Goal: Information Seeking & Learning: Learn about a topic

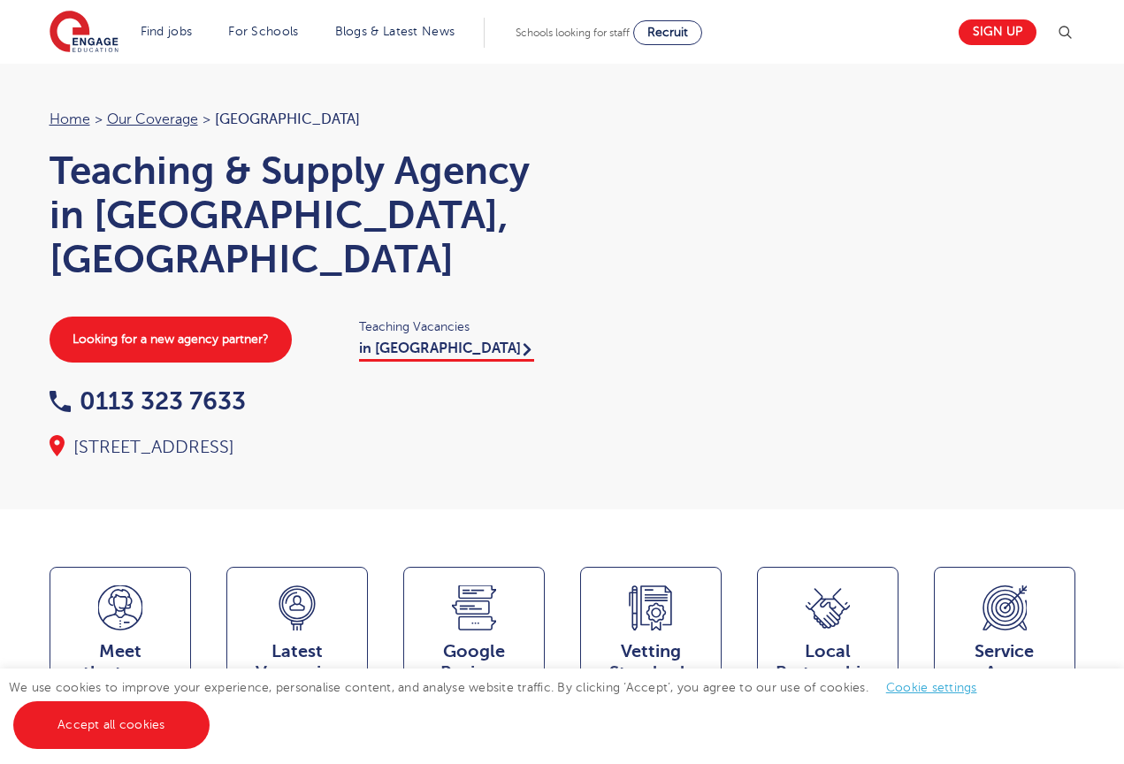
click at [403, 341] on link "in [GEOGRAPHIC_DATA]" at bounding box center [446, 351] width 175 height 21
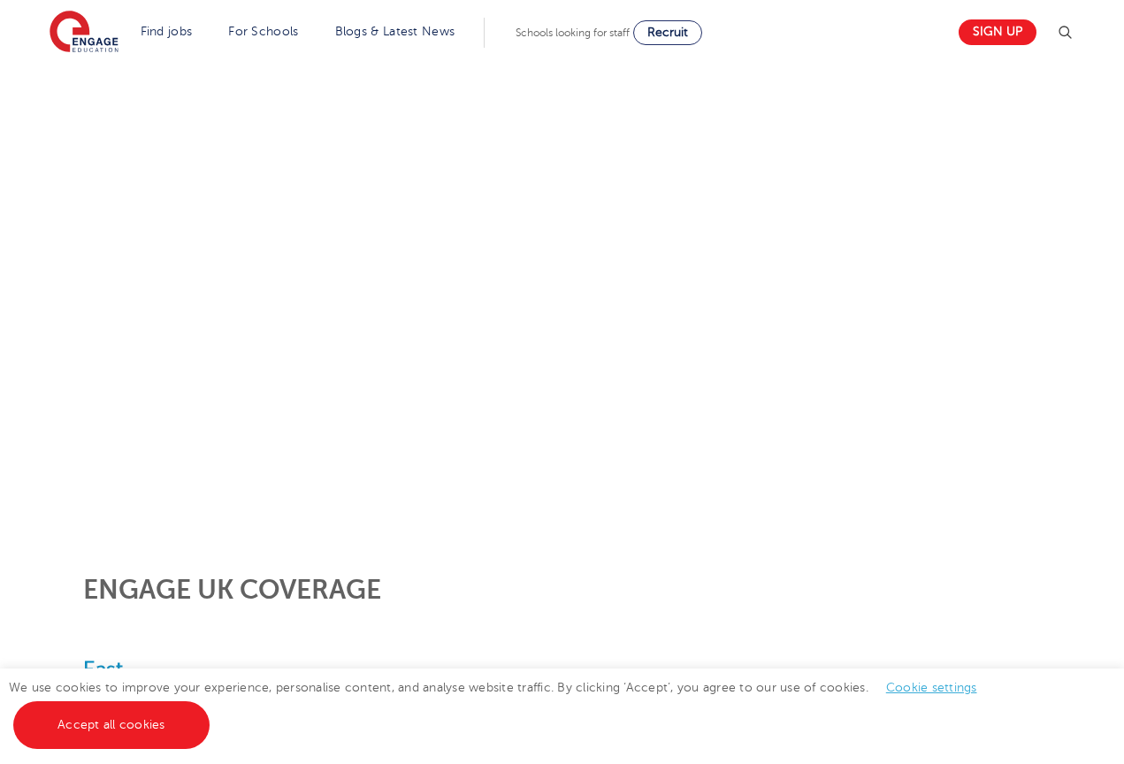
scroll to position [302, 0]
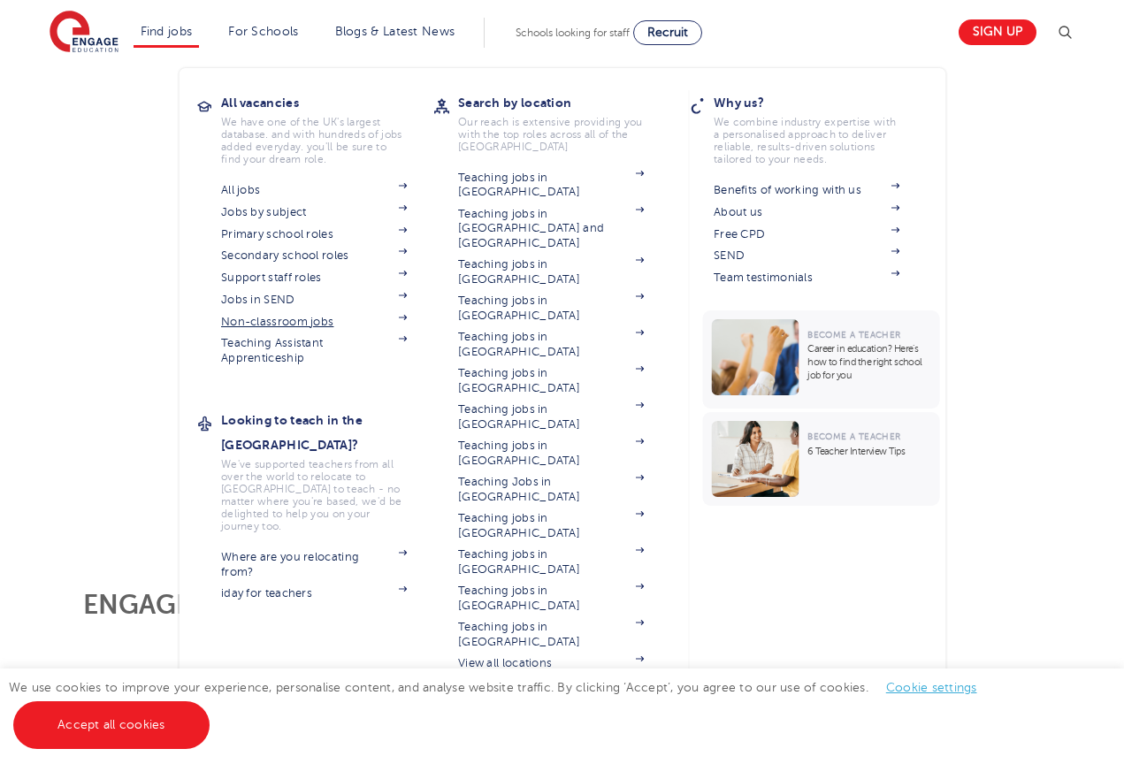
click at [283, 316] on link "Non-classroom jobs" at bounding box center [314, 322] width 186 height 14
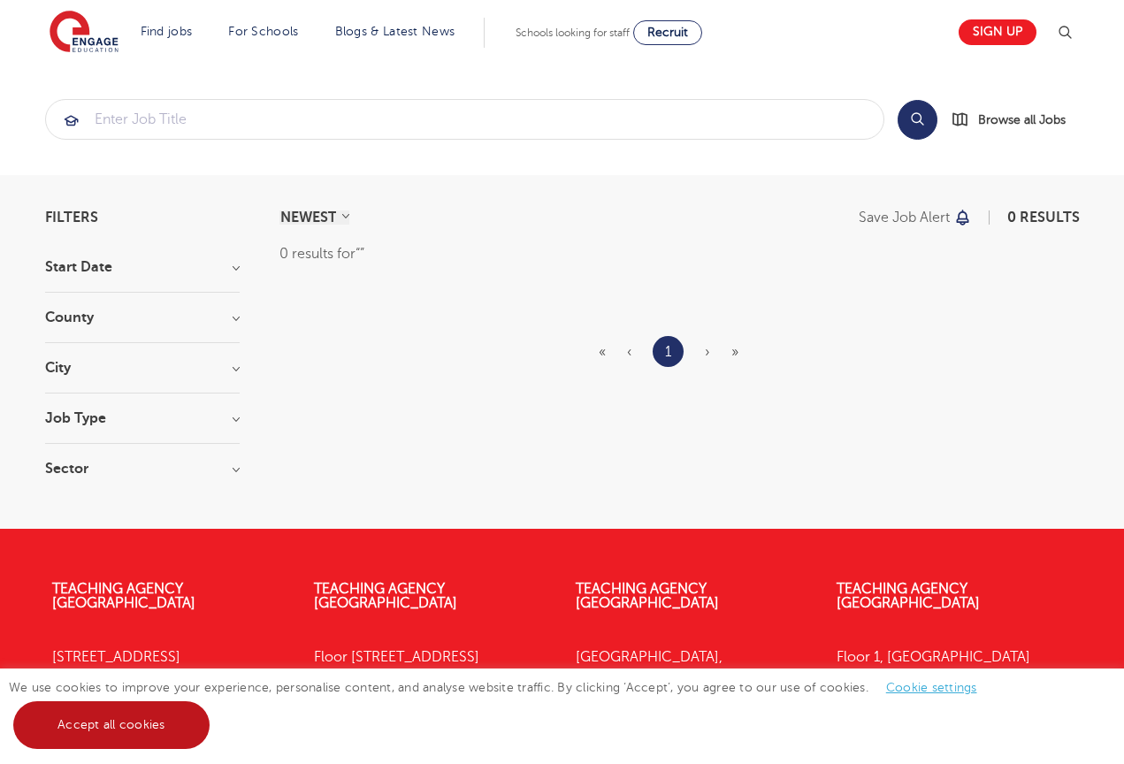
click at [144, 730] on link "Accept all cookies" at bounding box center [111, 725] width 196 height 48
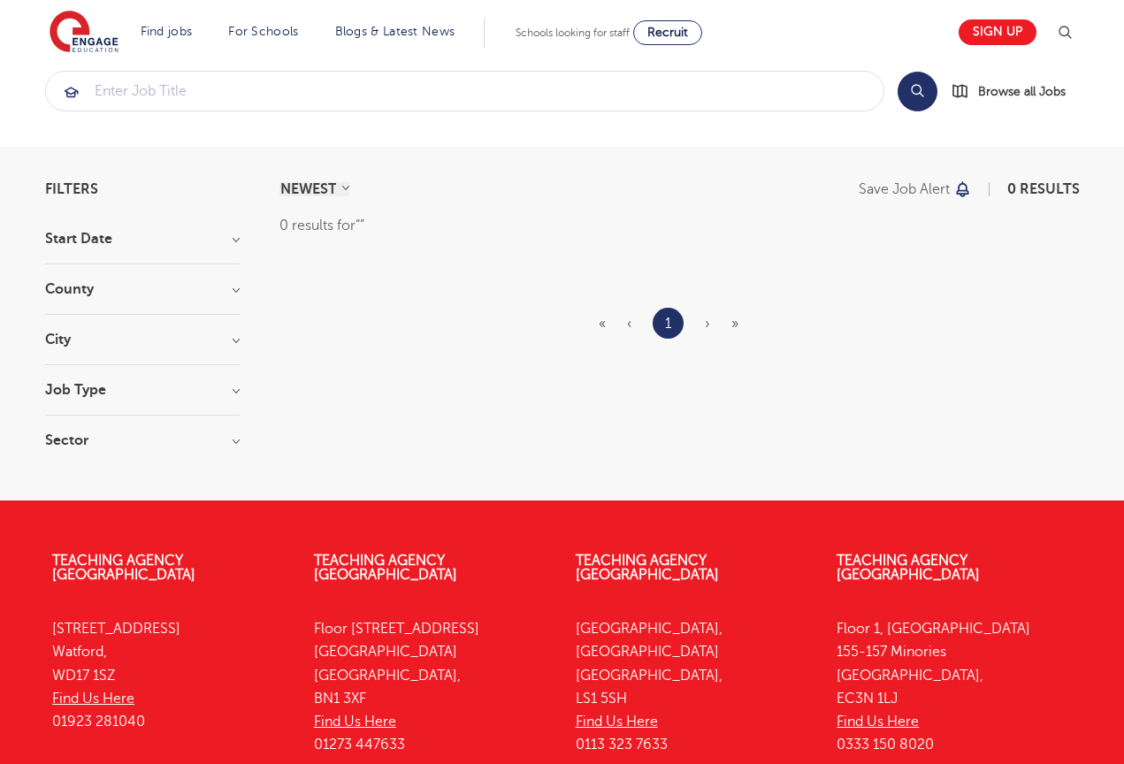
scroll to position [11, 0]
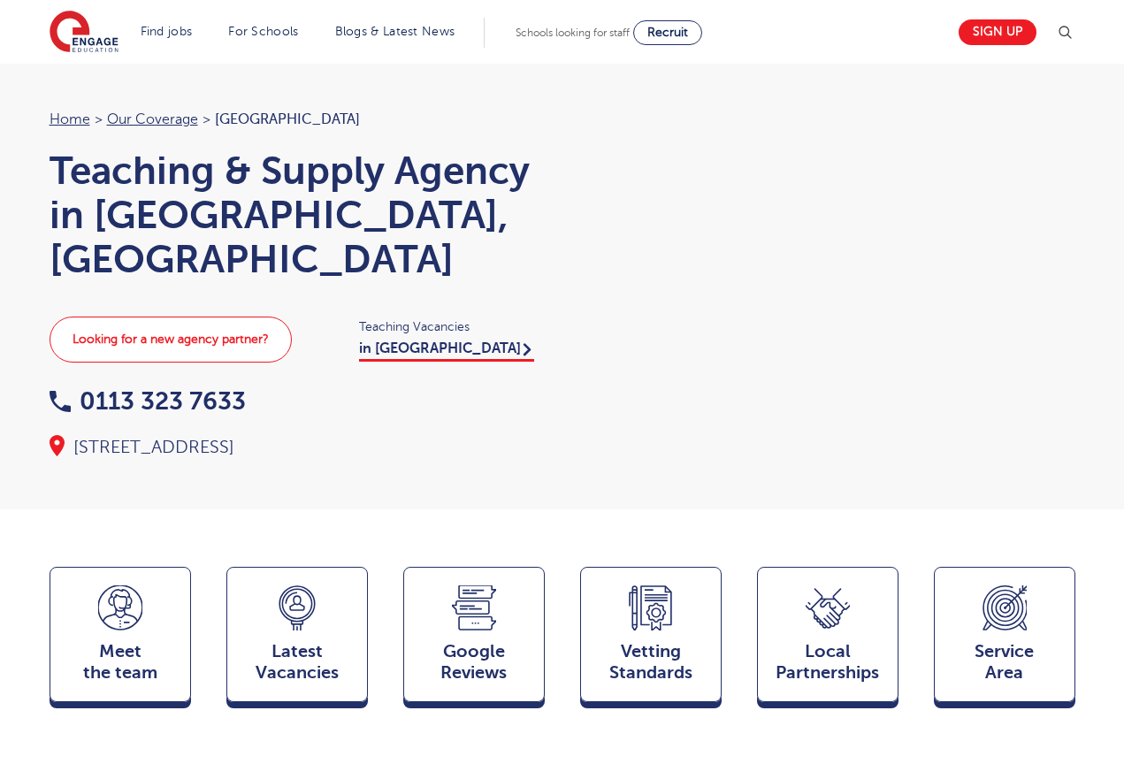
click at [235, 338] on link "Looking for a new agency partner?" at bounding box center [171, 340] width 242 height 46
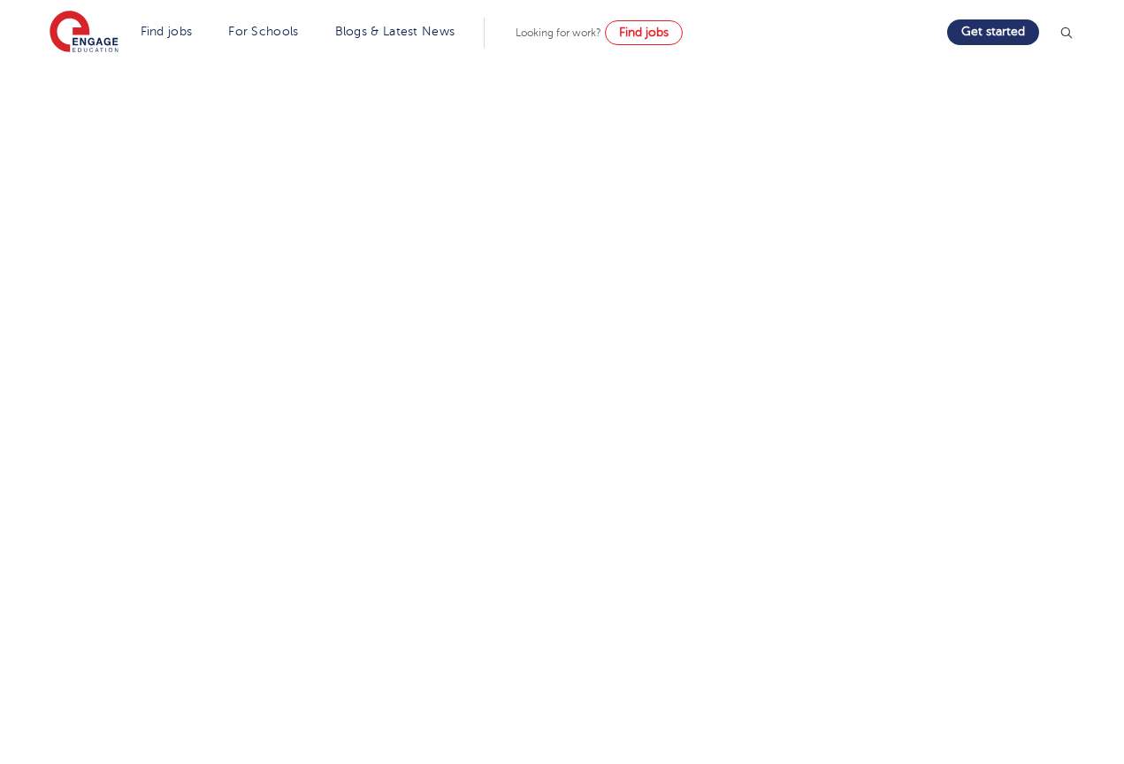
scroll to position [401, 0]
click at [119, 563] on div "Discuss your needs Use the tool below to book yourself in for a commitment-free…" at bounding box center [562, 326] width 894 height 899
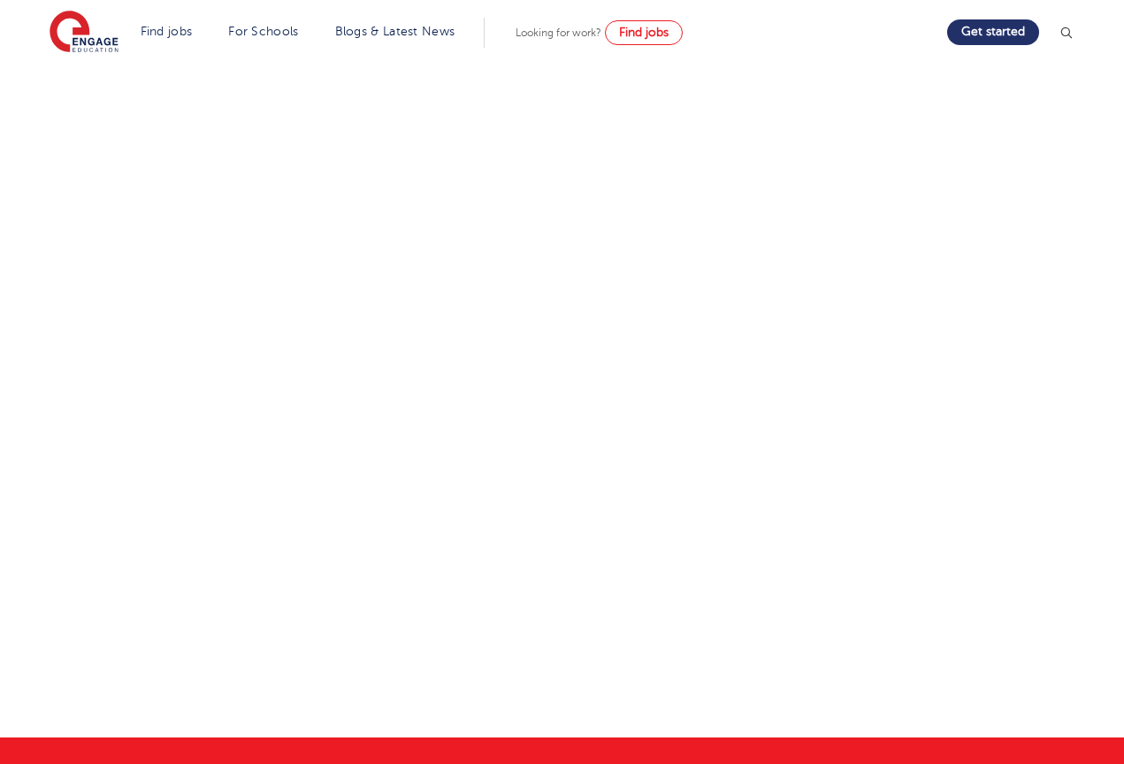
scroll to position [438, 0]
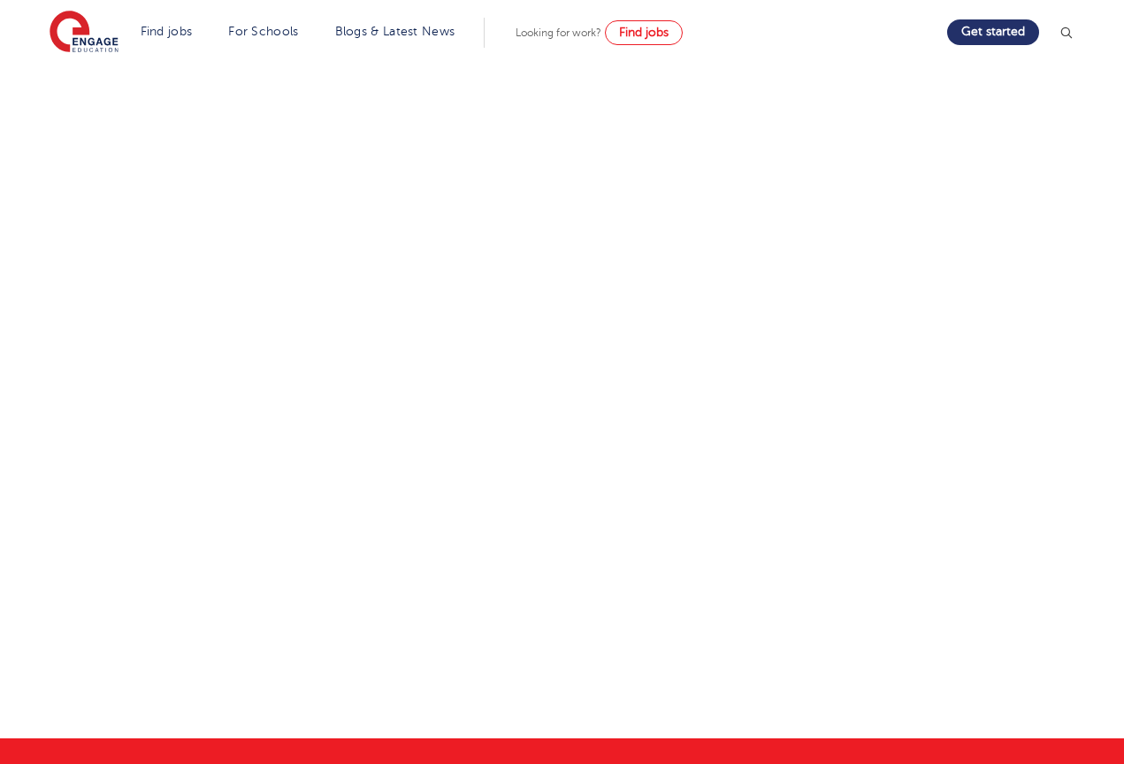
click at [346, 690] on p at bounding box center [562, 705] width 868 height 31
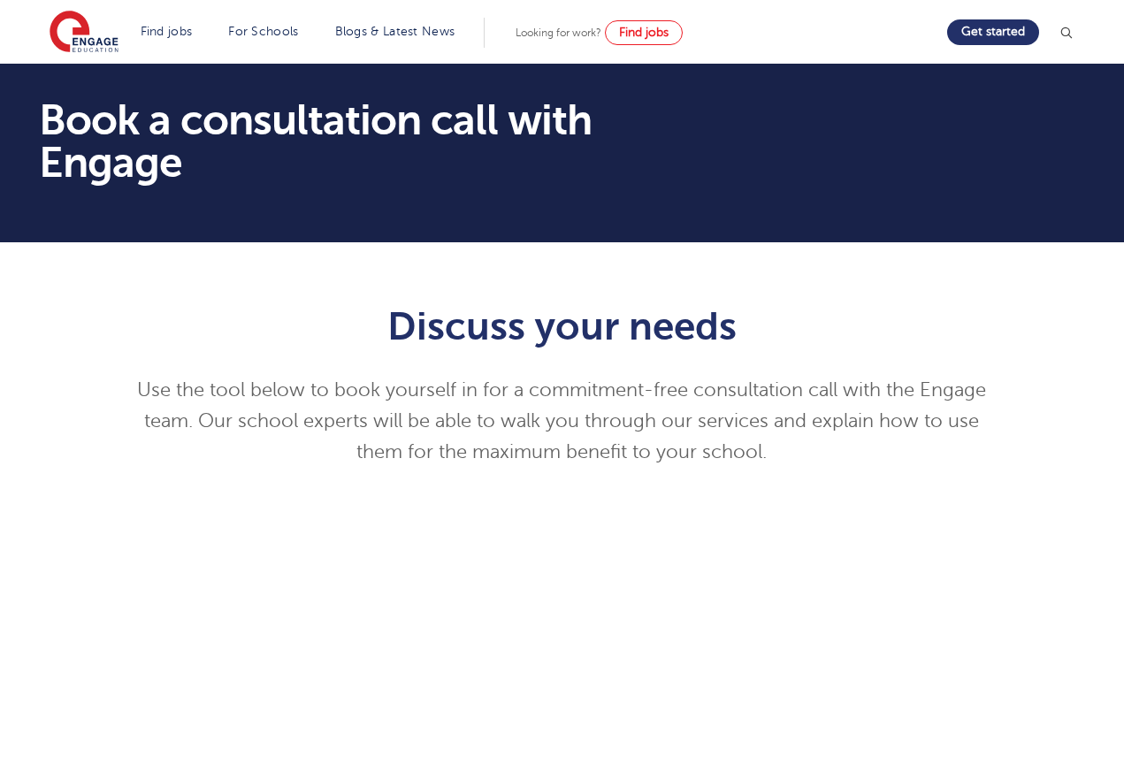
scroll to position [0, 0]
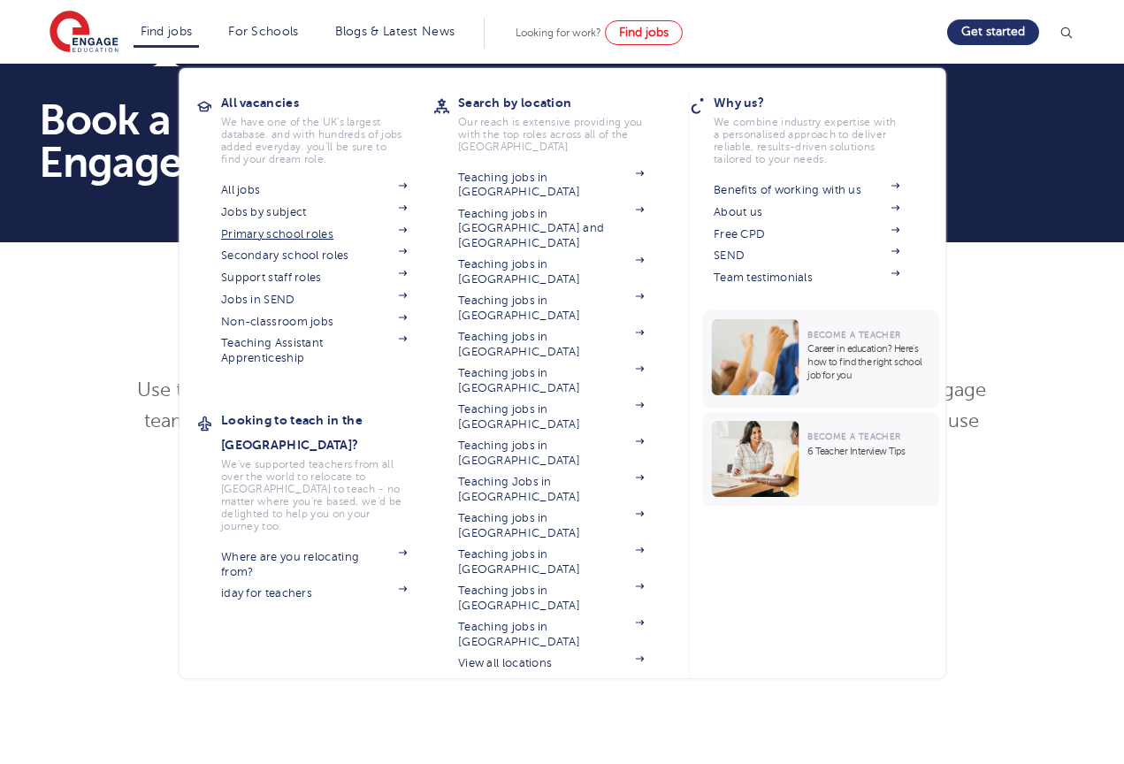
click at [289, 233] on link "Primary school roles" at bounding box center [314, 234] width 186 height 14
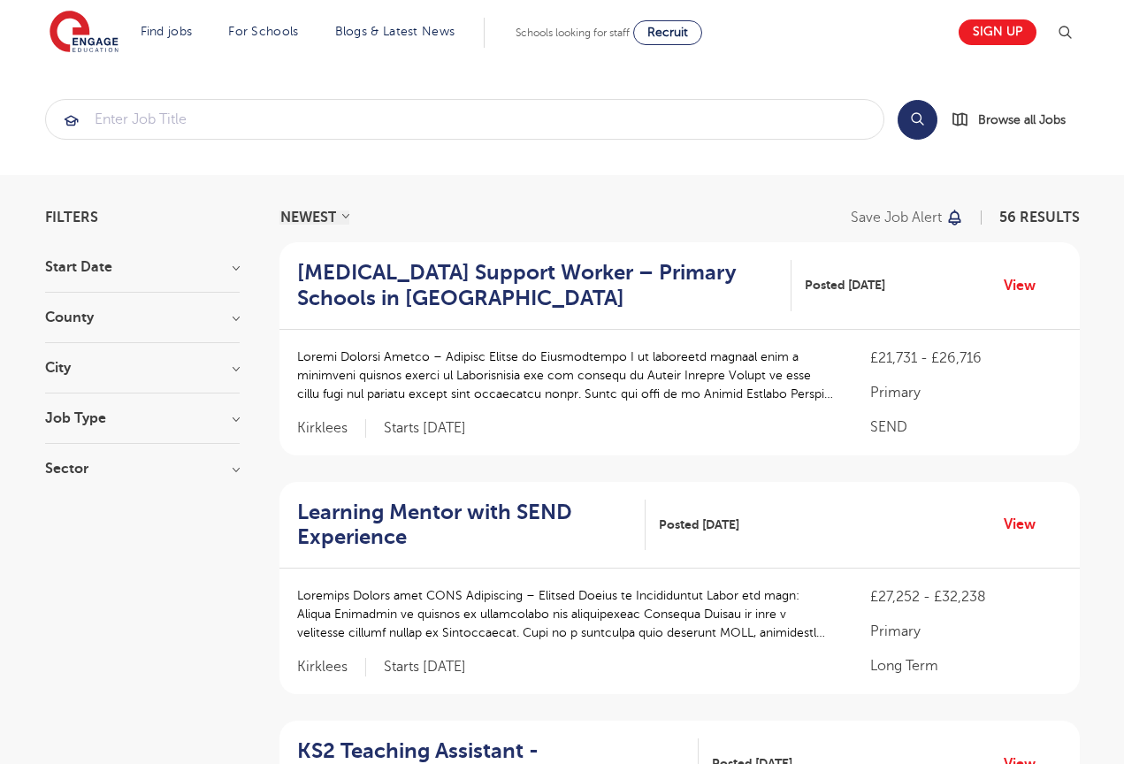
click at [236, 271] on h3 "Start Date" at bounding box center [142, 267] width 195 height 14
click at [72, 303] on label "September 55" at bounding box center [121, 303] width 99 height 23
click at [72, 303] on input "September 55" at bounding box center [77, 300] width 11 height 11
click at [238, 469] on h3 "City" at bounding box center [142, 464] width 195 height 14
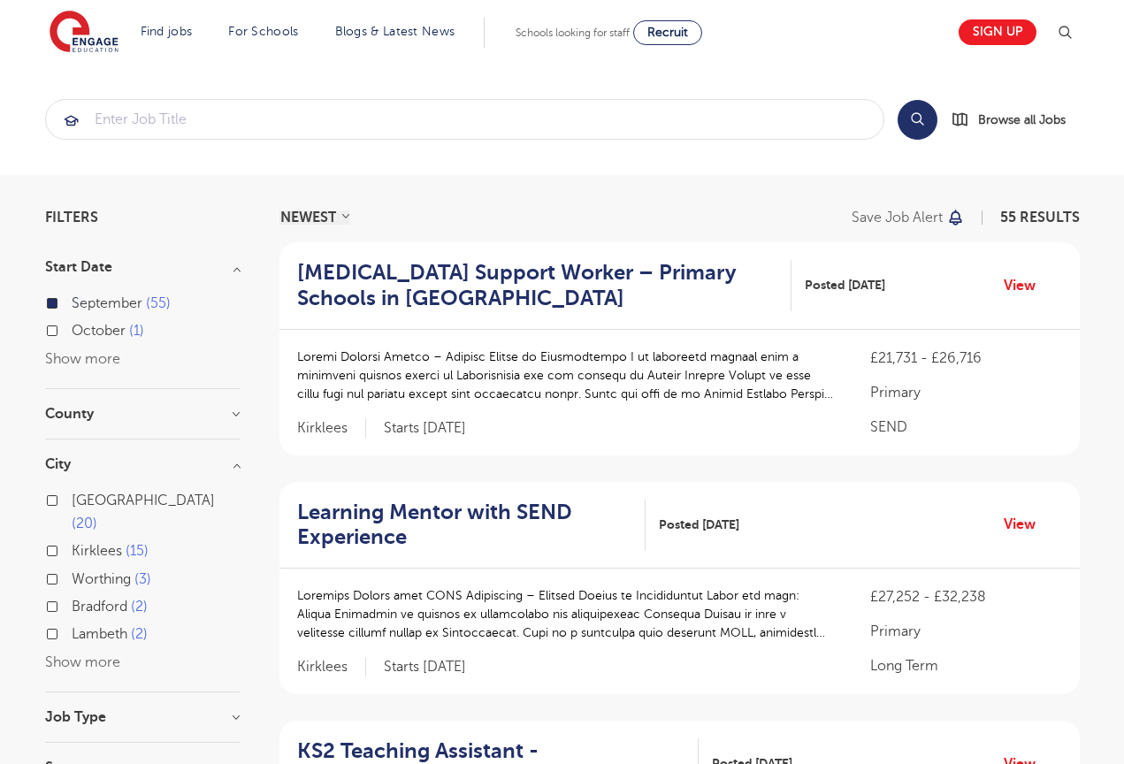
click at [72, 498] on label "Leeds 20" at bounding box center [156, 512] width 168 height 47
click at [72, 498] on input "Leeds 20" at bounding box center [77, 498] width 11 height 11
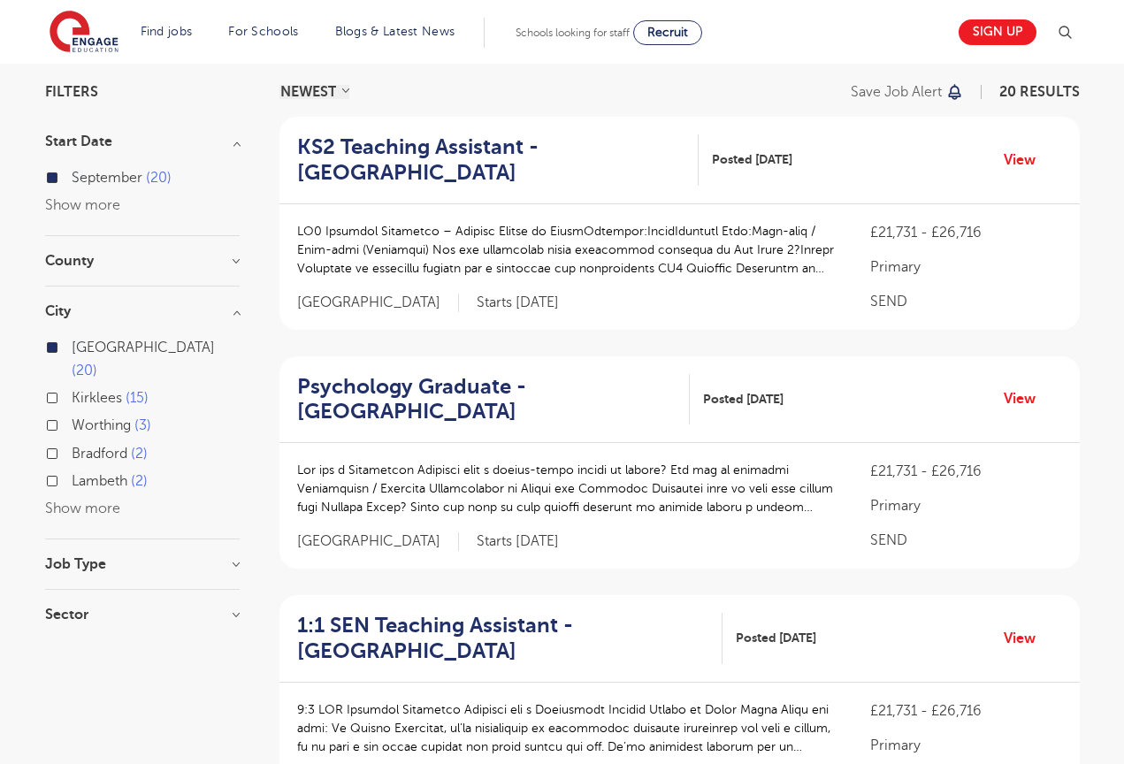
scroll to position [134, 0]
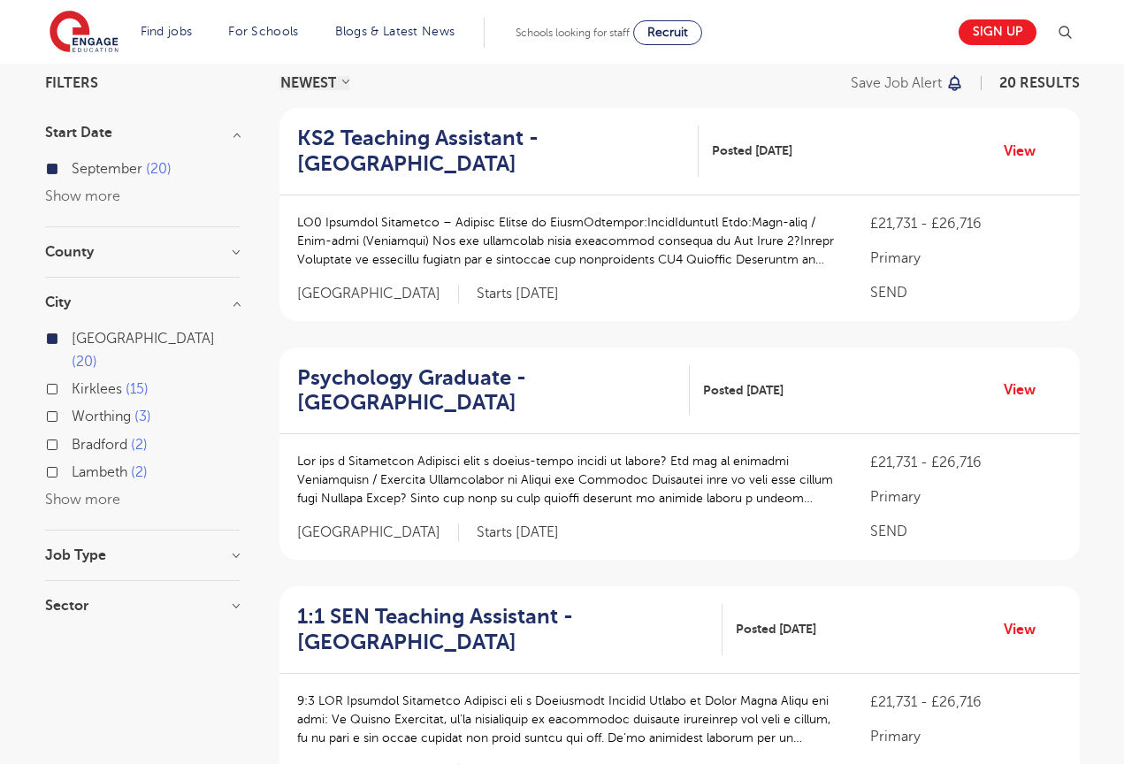
click at [226, 521] on section "Start Date [DATE] Show more County [GEOGRAPHIC_DATA] 20 Show more City [GEOGRAP…" at bounding box center [142, 378] width 195 height 505
click at [236, 548] on h3 "Job Type" at bounding box center [142, 555] width 195 height 14
click at [72, 635] on label "Daily Supply 2" at bounding box center [121, 646] width 98 height 23
click at [72, 639] on input "Daily Supply 2" at bounding box center [77, 644] width 11 height 11
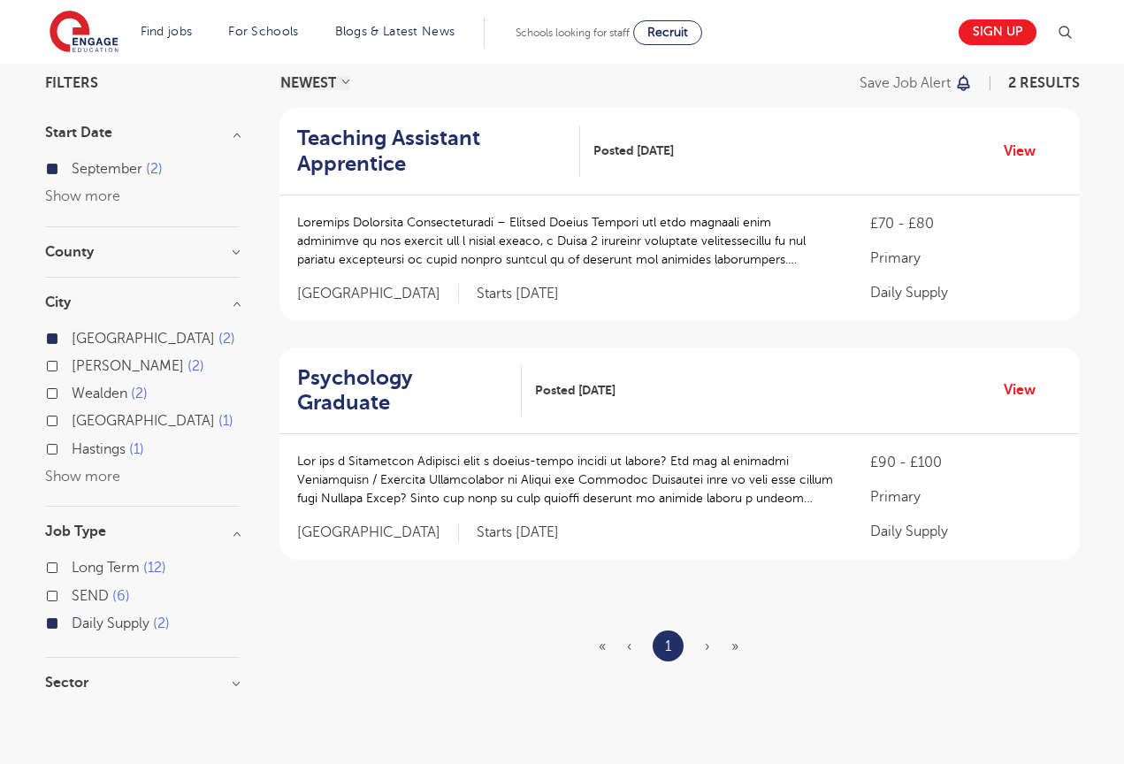
click at [72, 567] on label "Long Term 12" at bounding box center [119, 567] width 95 height 23
click at [72, 567] on input "Long Term 12" at bounding box center [77, 565] width 11 height 11
checkbox input "true"
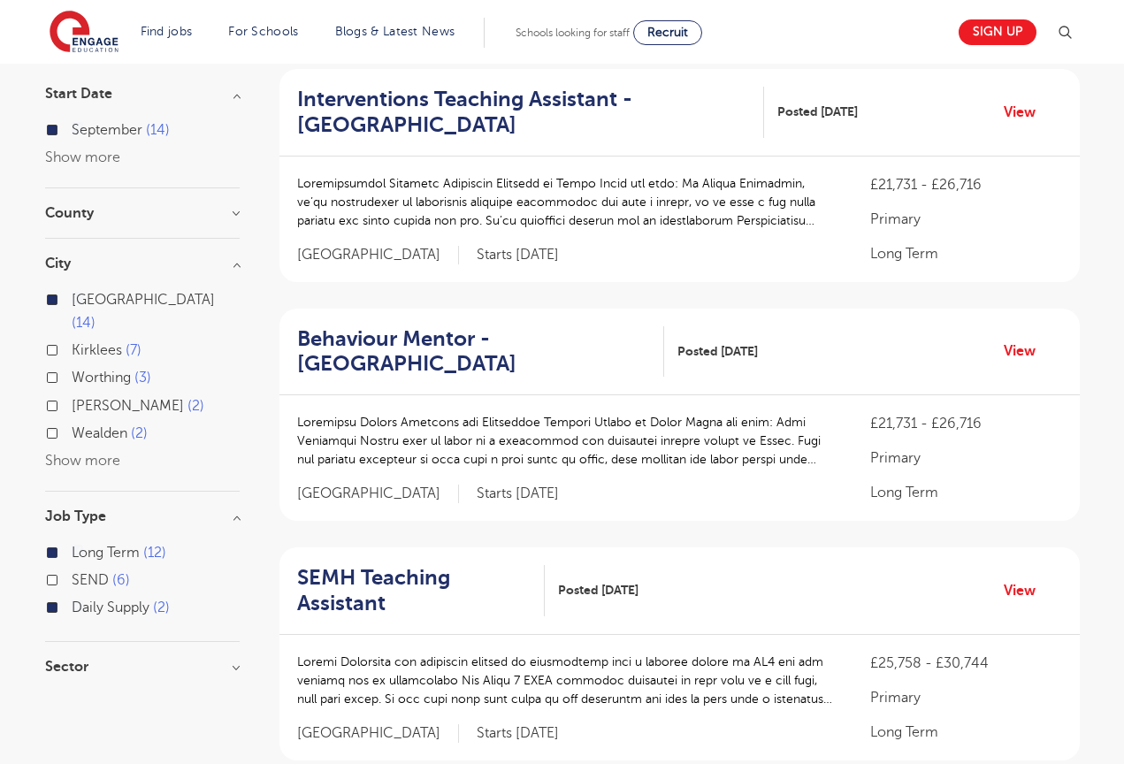
scroll to position [208, 0]
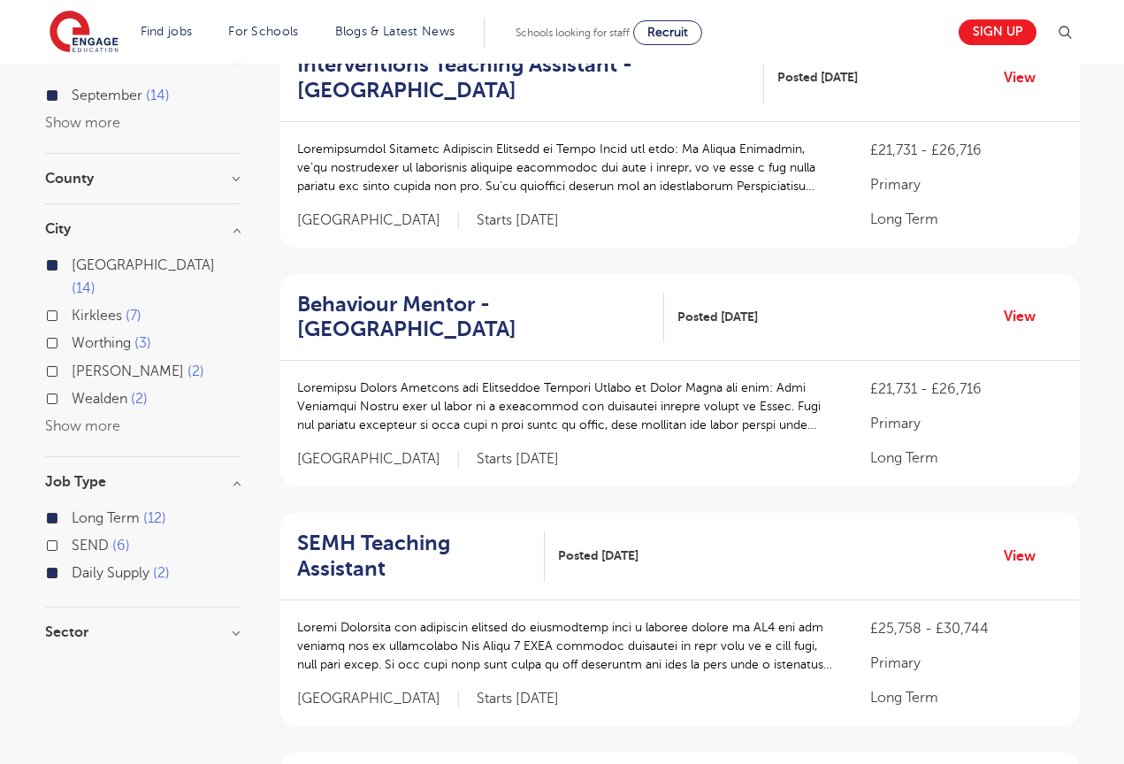
click at [230, 625] on h3 "Sector" at bounding box center [142, 632] width 195 height 14
click at [72, 657] on label "Primary 14" at bounding box center [111, 668] width 78 height 23
click at [72, 661] on input "Primary 14" at bounding box center [77, 666] width 11 height 11
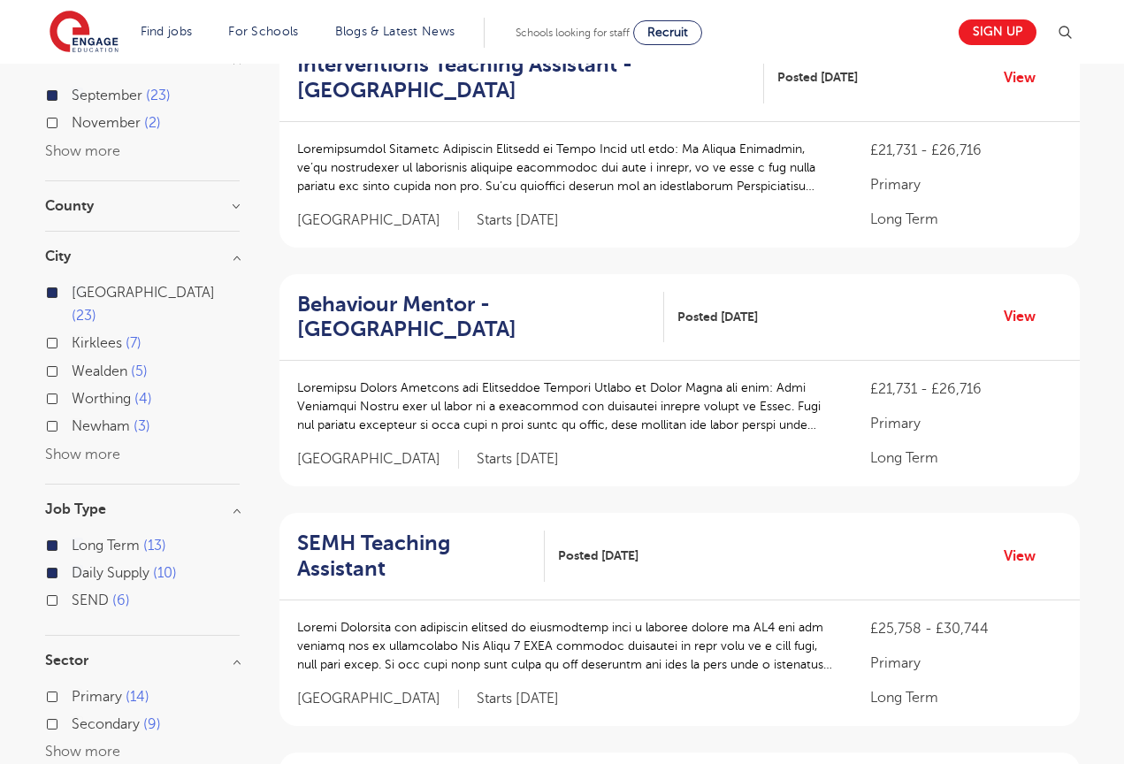
click at [72, 686] on label "Primary 14" at bounding box center [111, 697] width 78 height 23
click at [72, 689] on input "Primary 14" at bounding box center [77, 694] width 11 height 11
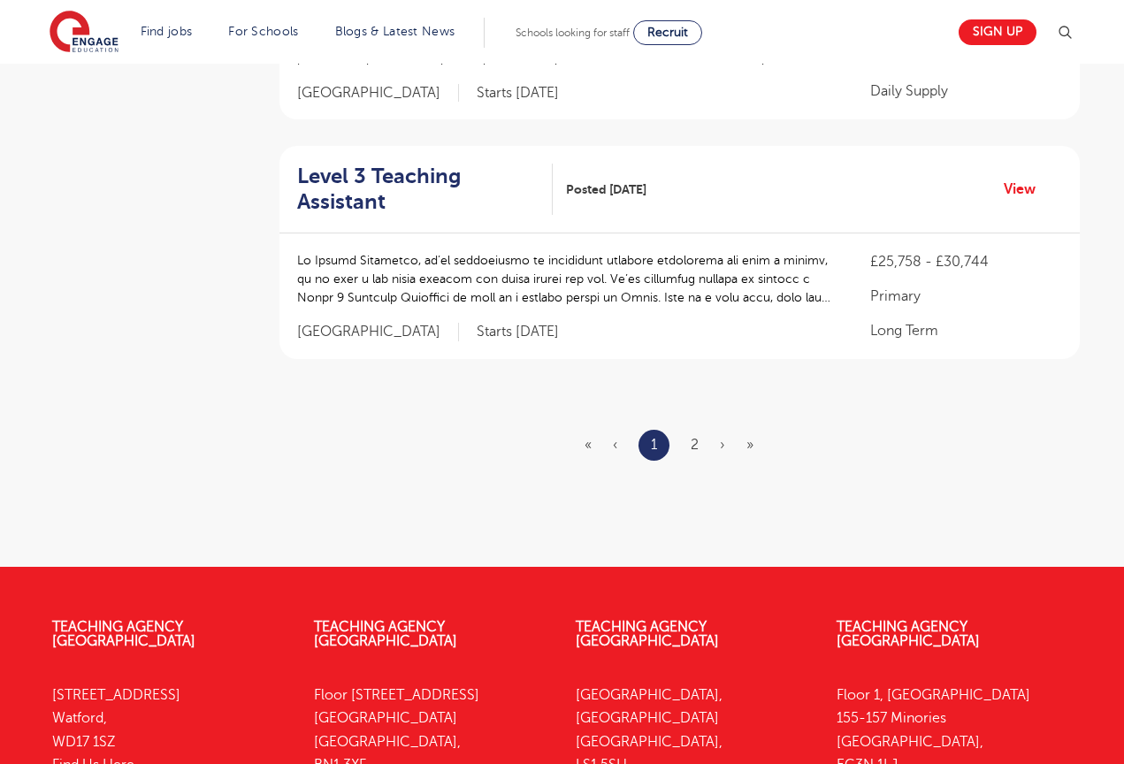
scroll to position [2262, 0]
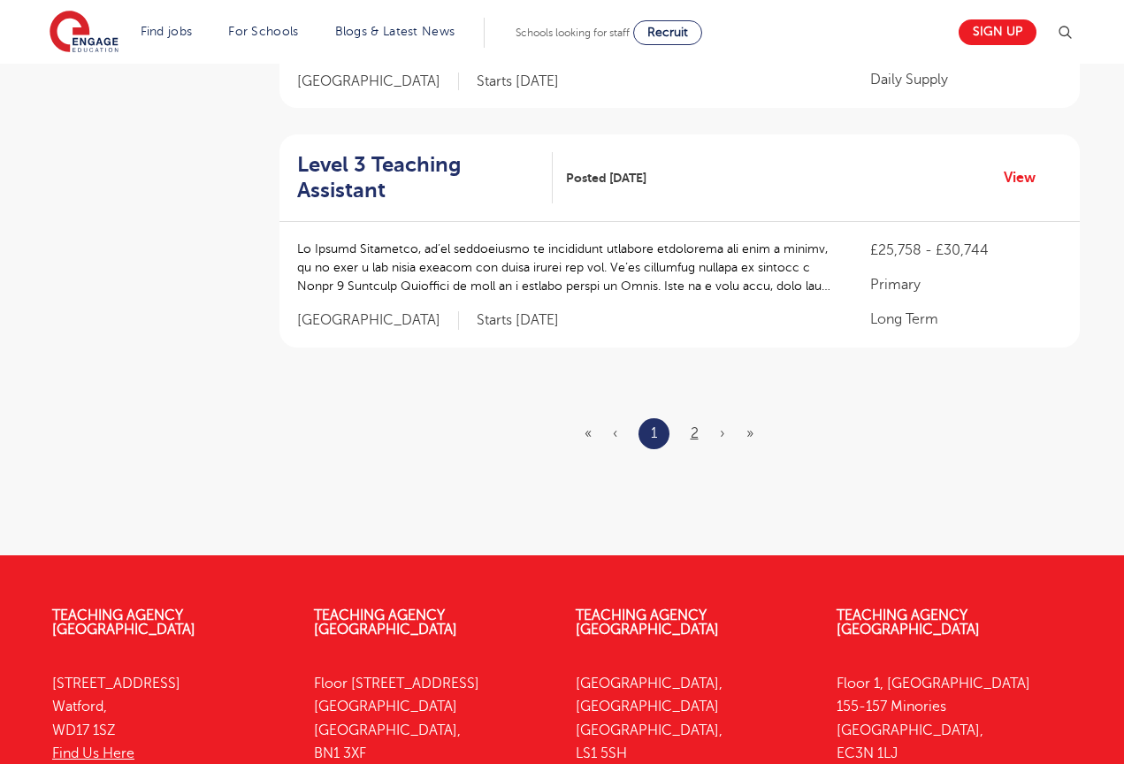
click at [694, 425] on link "2" at bounding box center [695, 433] width 8 height 16
